Goal: Information Seeking & Learning: Understand process/instructions

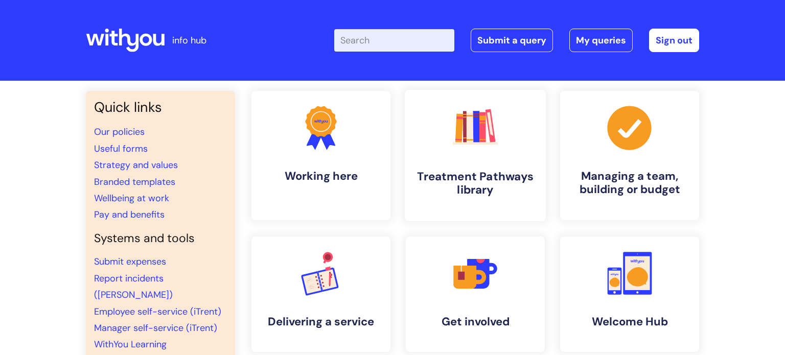
click at [489, 174] on h4 "Treatment Pathways library" at bounding box center [475, 184] width 125 height 28
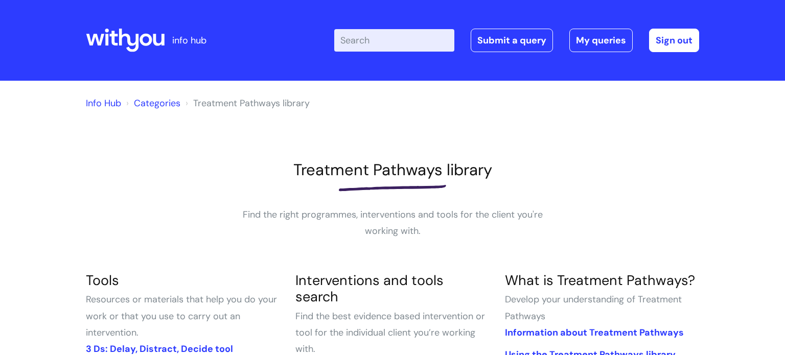
click at [363, 48] on input "Enter your search term here..." at bounding box center [394, 40] width 120 height 22
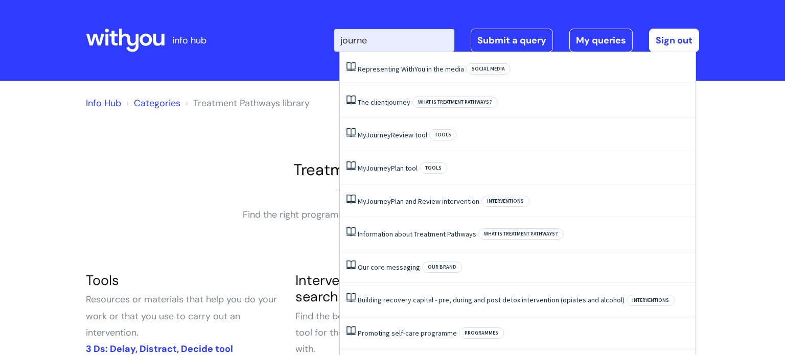
type input "journey"
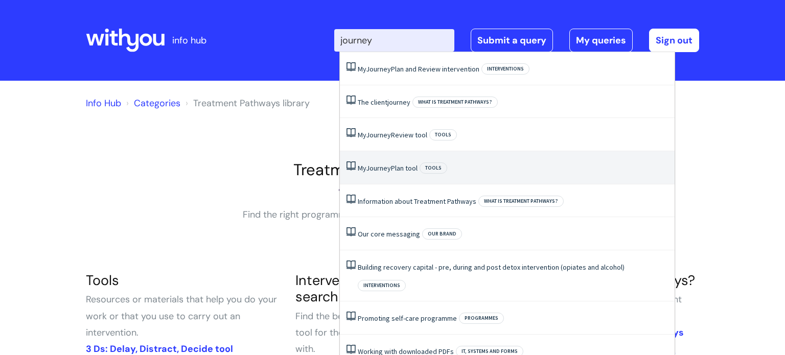
click at [399, 165] on link "My Journey Plan tool" at bounding box center [388, 168] width 60 height 9
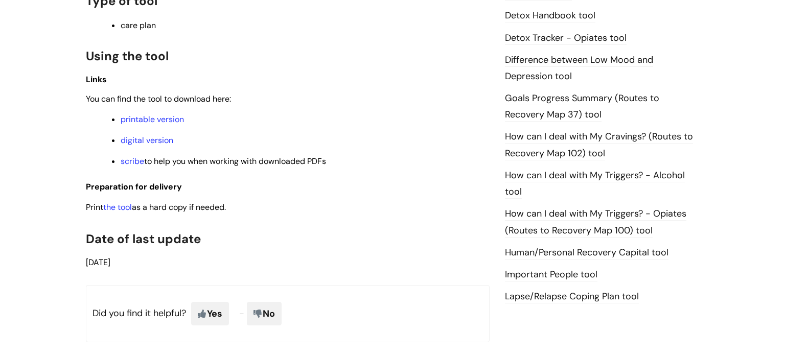
scroll to position [650, 0]
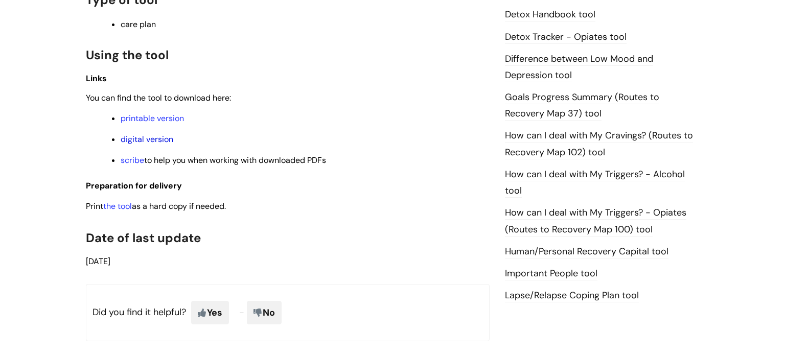
click at [150, 141] on link "digital version" at bounding box center [147, 139] width 53 height 11
